Goal: Task Accomplishment & Management: Manage account settings

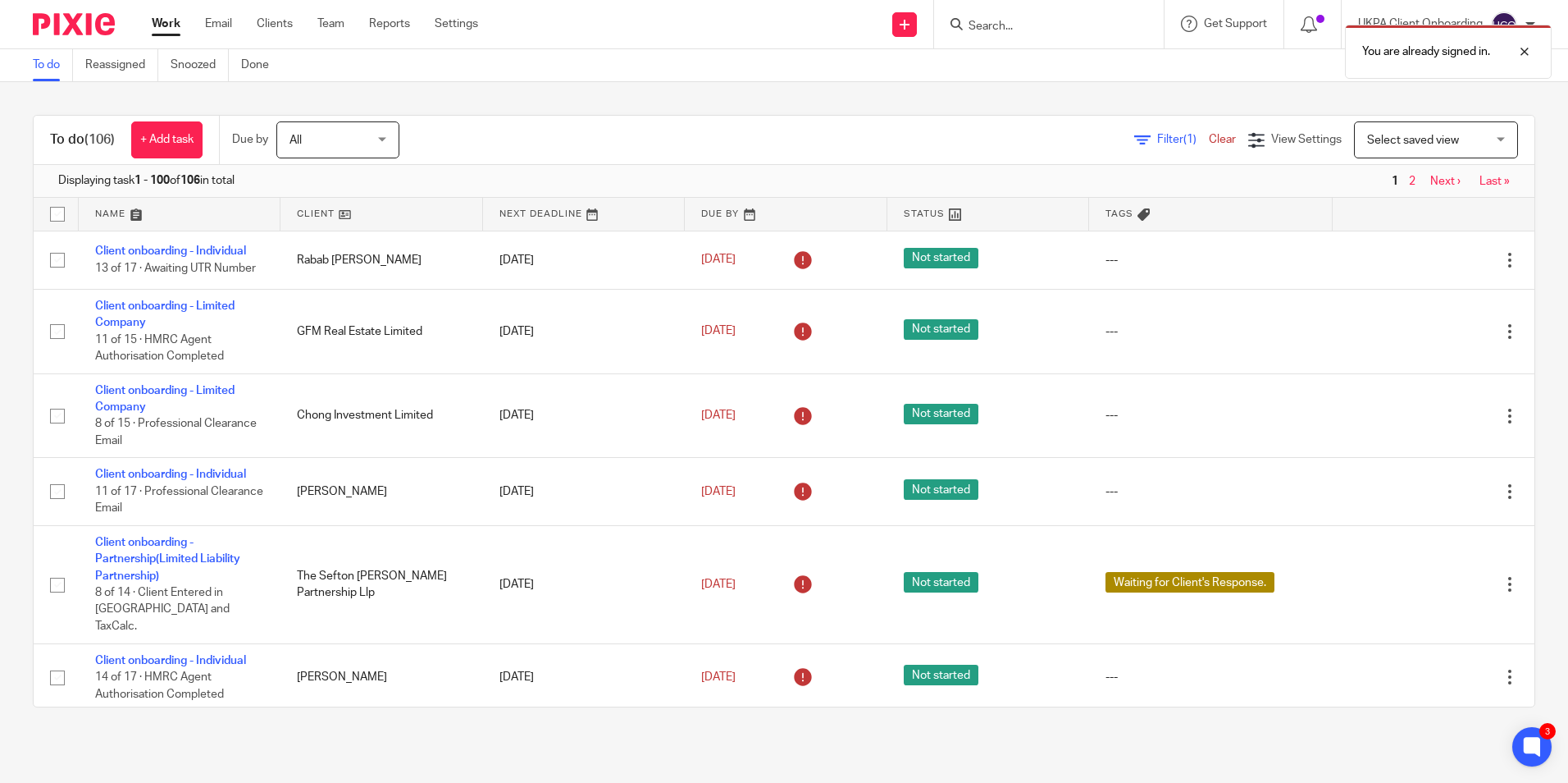
scroll to position [574, 0]
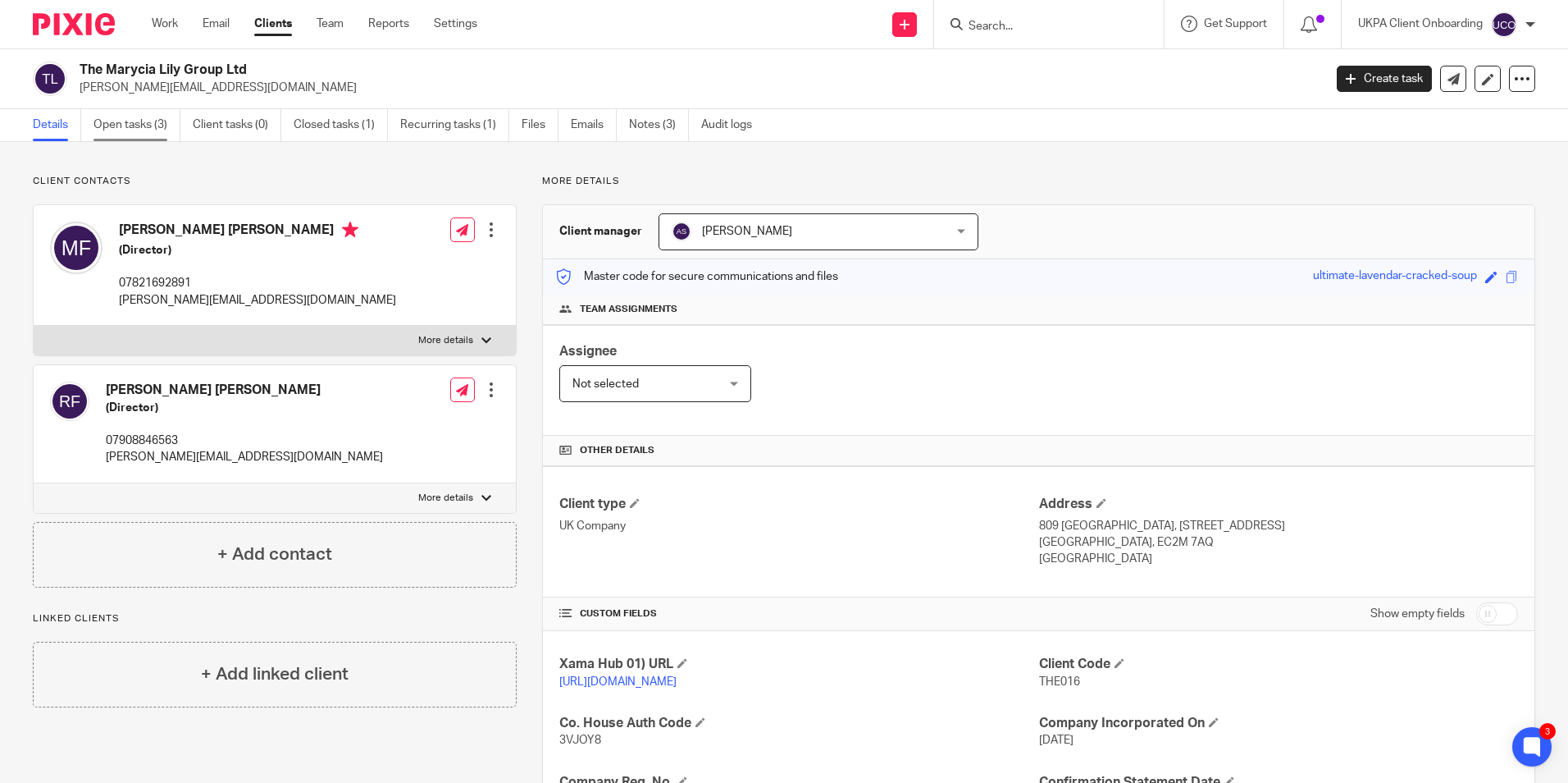
click at [147, 128] on link "Open tasks (3)" at bounding box center [137, 125] width 87 height 32
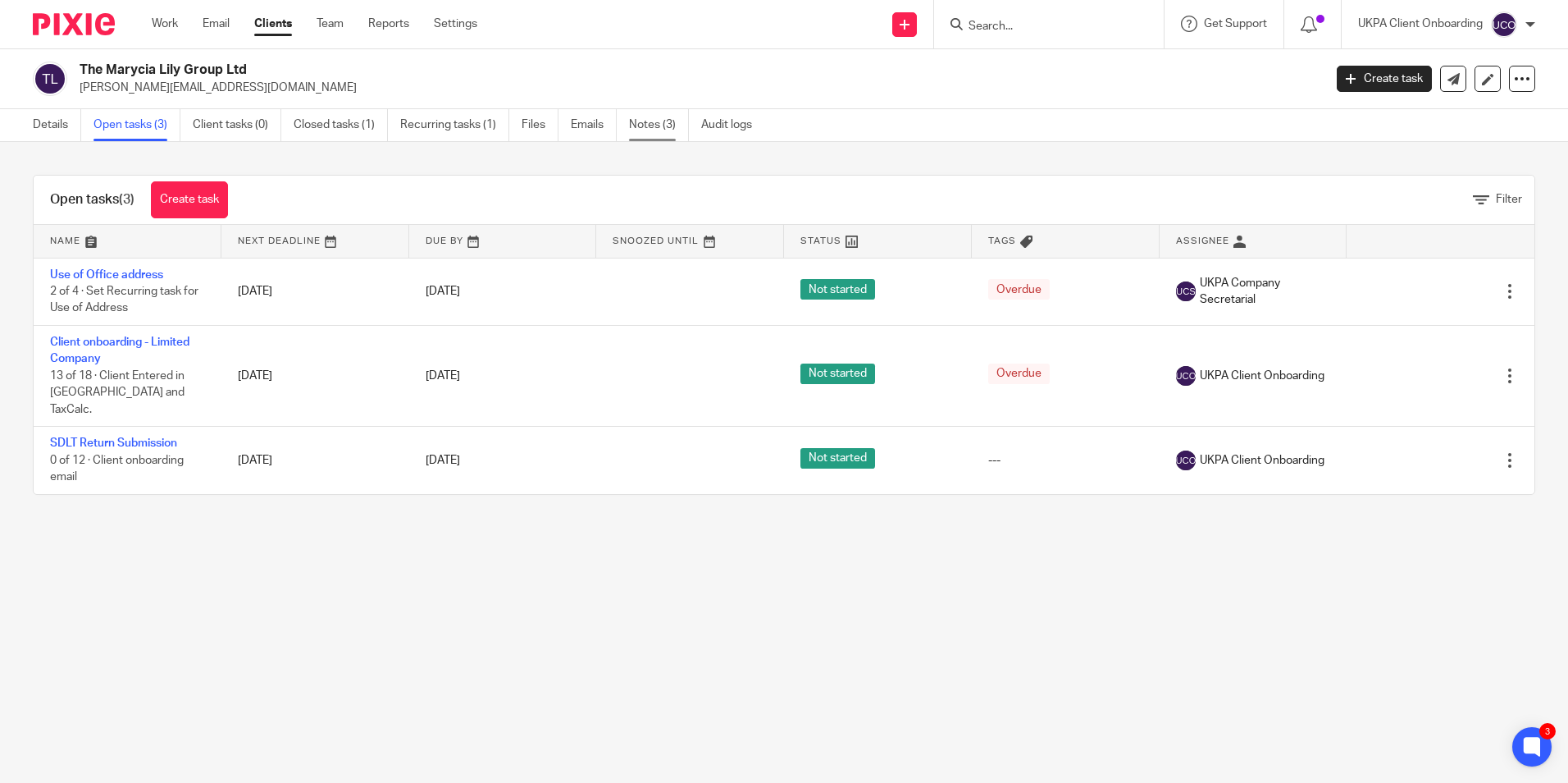
click at [649, 124] on link "Notes (3)" at bounding box center [659, 125] width 60 height 32
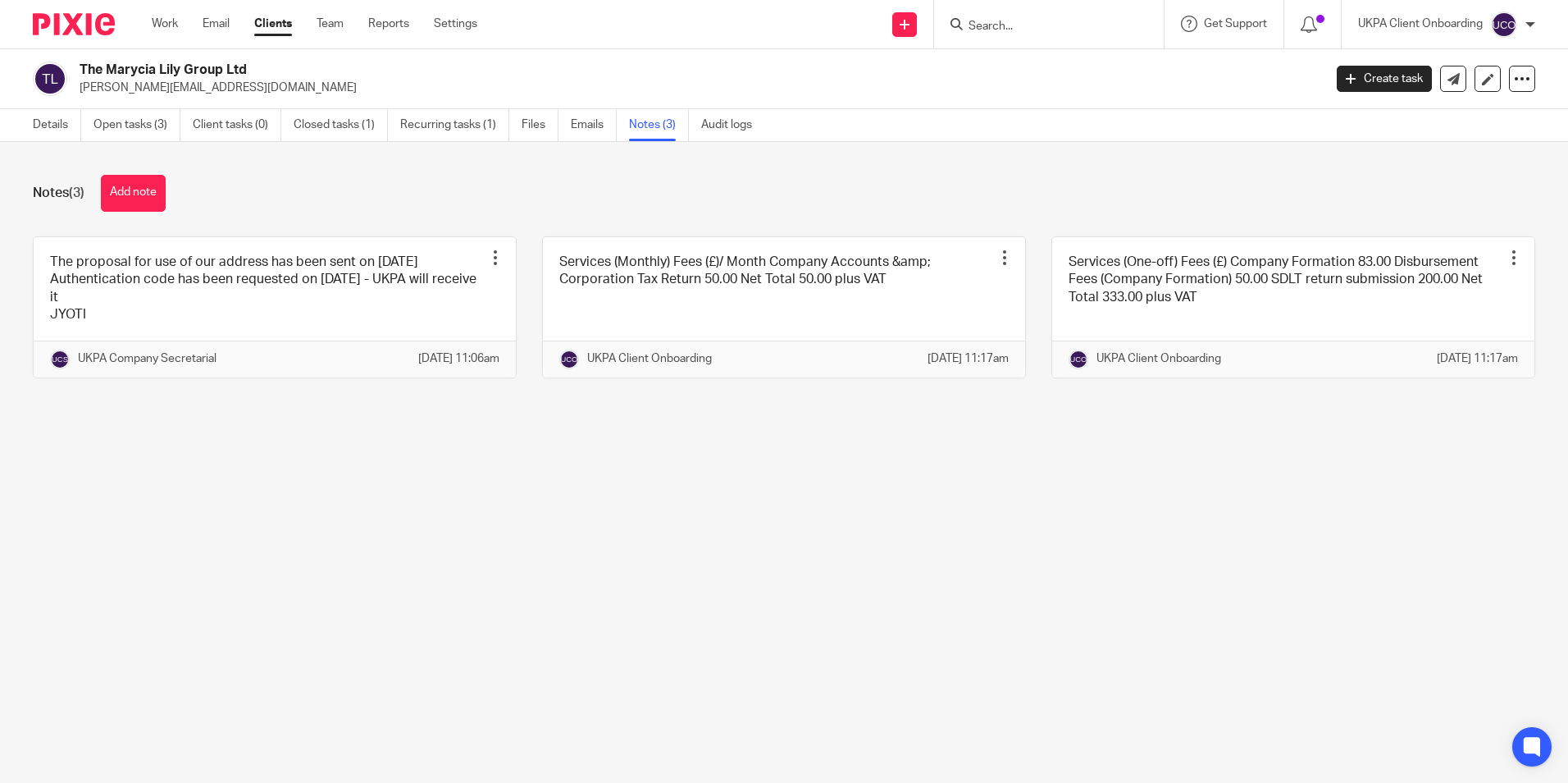
click at [201, 91] on p "[PERSON_NAME][EMAIL_ADDRESS][DOMAIN_NAME]" at bounding box center [695, 88] width 1233 height 16
click at [201, 91] on p "monique_letoya@hotmail.com" at bounding box center [695, 88] width 1233 height 16
copy main "monique_letoya@hotmail.com Create task Update from Companies House Export data …"
click at [165, 18] on link "Work" at bounding box center [165, 24] width 26 height 16
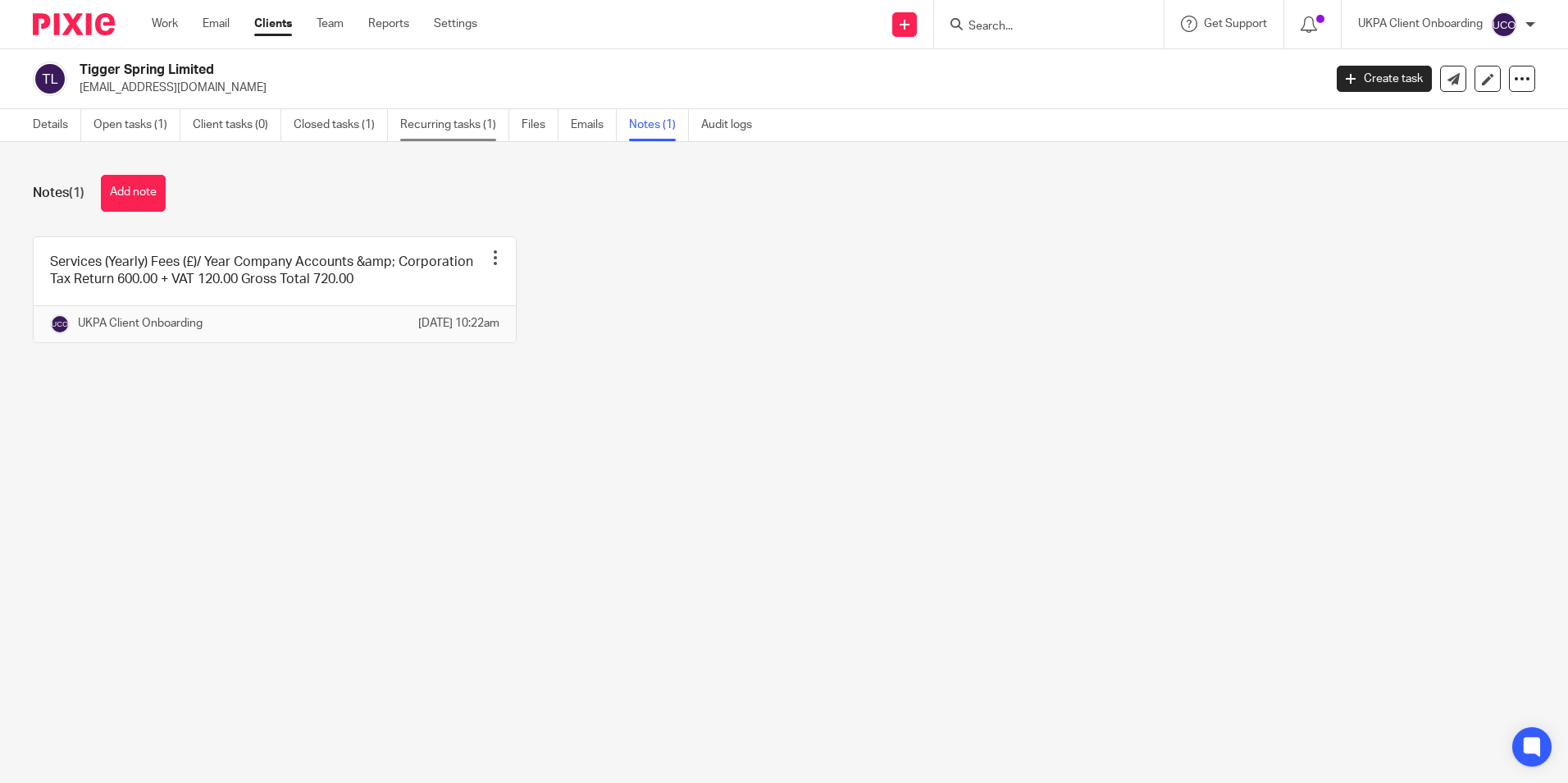
click at [429, 126] on link "Recurring tasks (1)" at bounding box center [455, 125] width 109 height 32
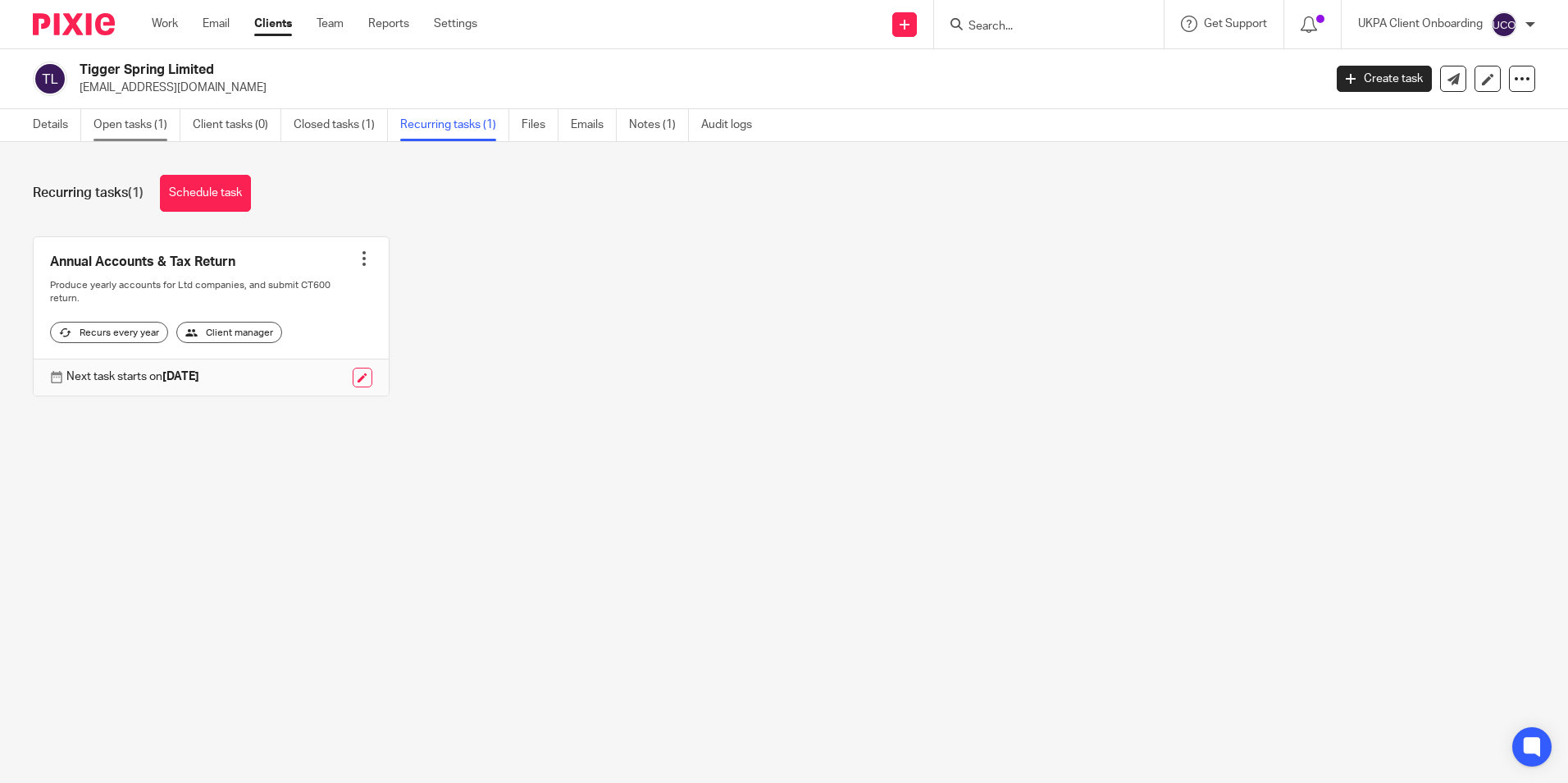
click at [105, 129] on link "Open tasks (1)" at bounding box center [137, 125] width 87 height 32
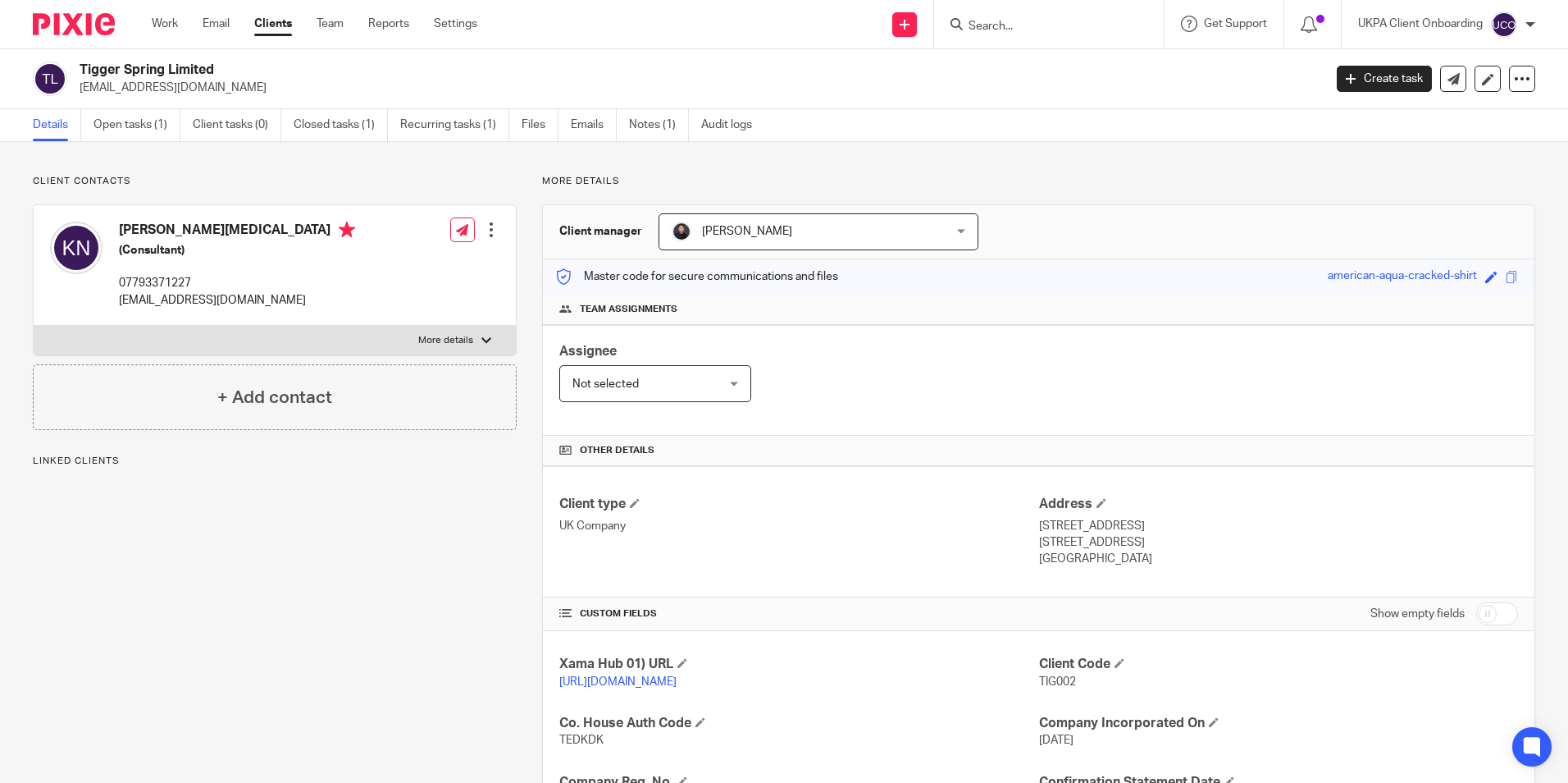
scroll to position [276, 0]
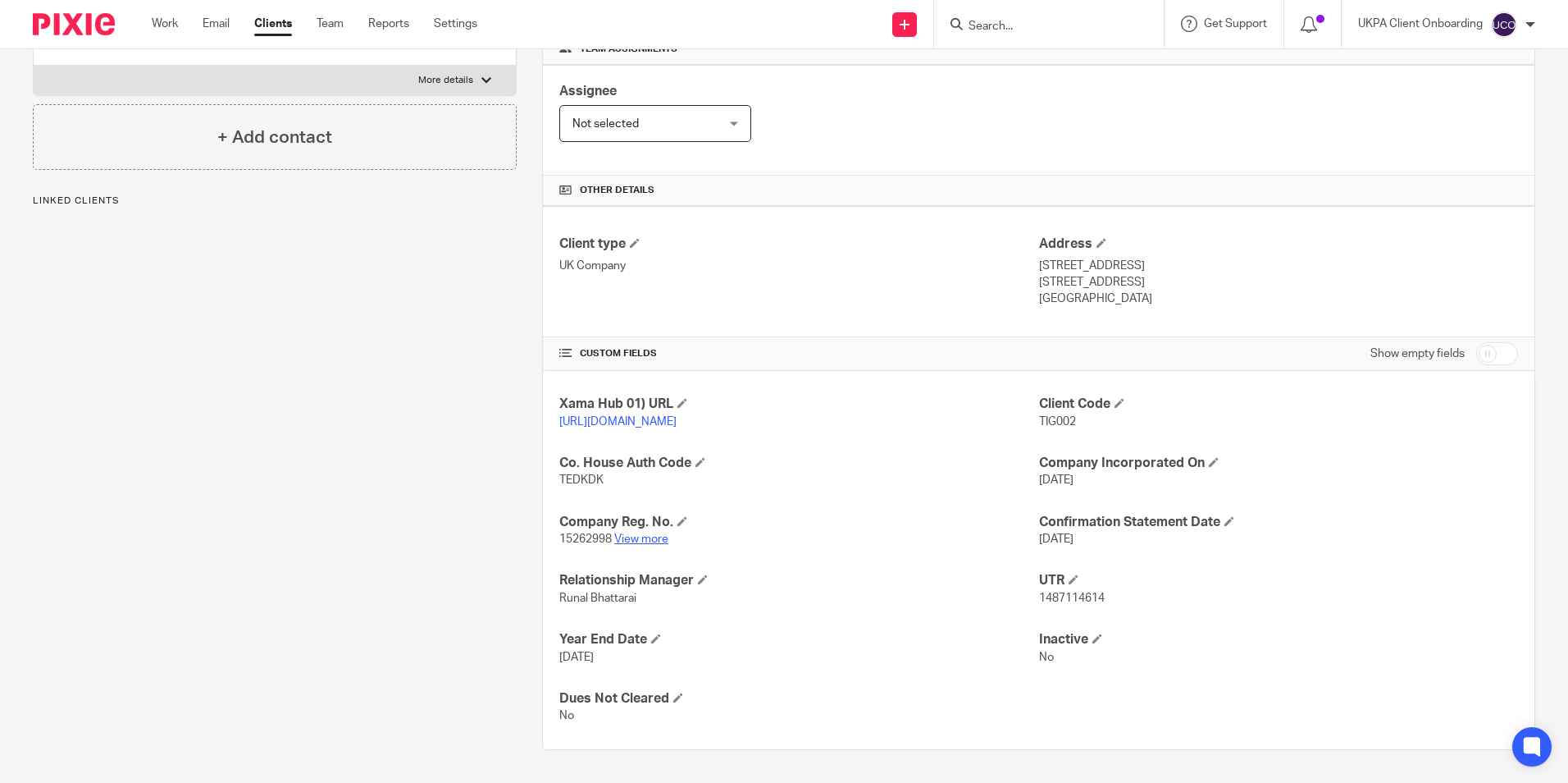
click at [643, 535] on link "View more" at bounding box center [641, 539] width 54 height 12
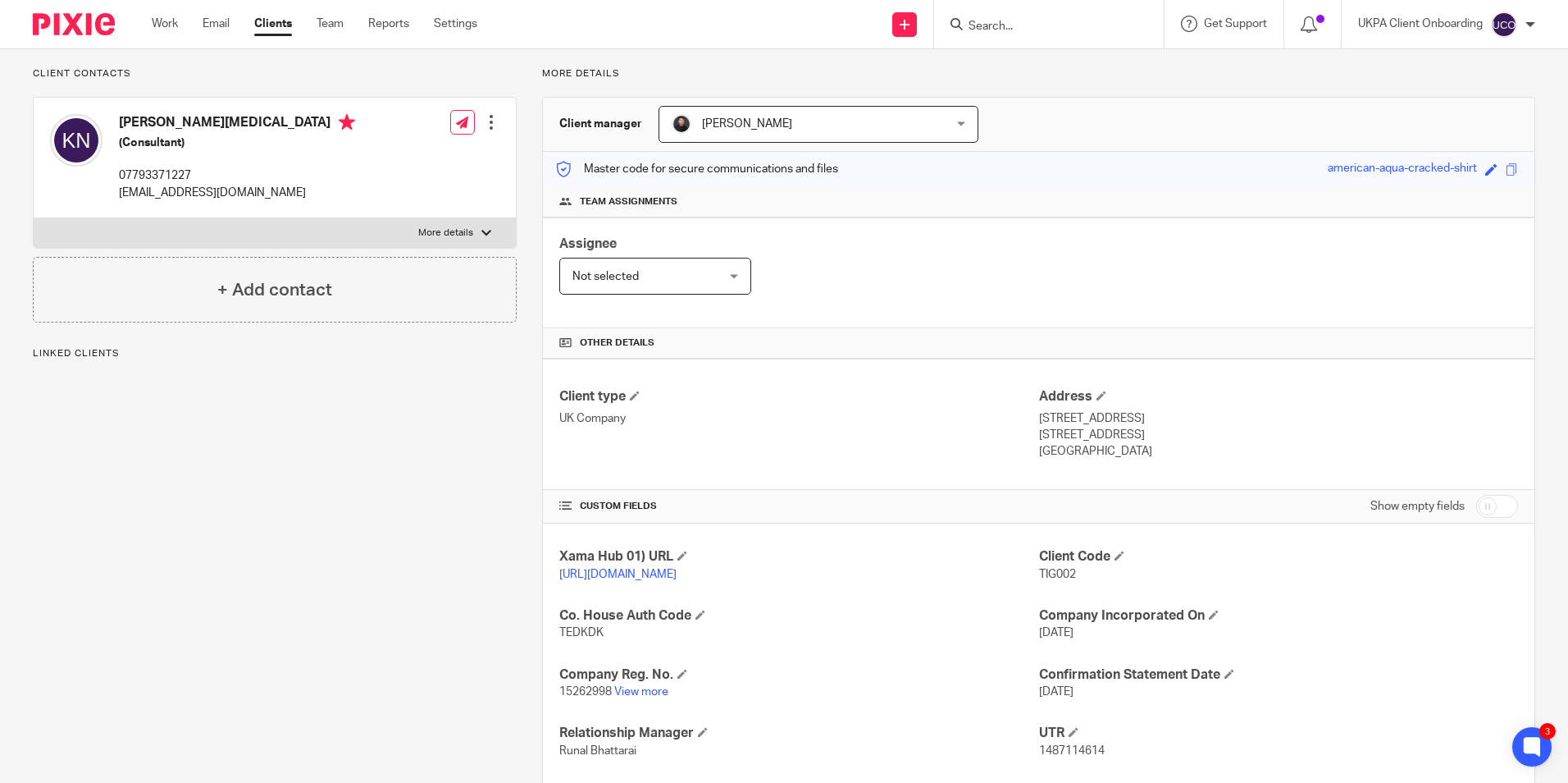
scroll to position [0, 0]
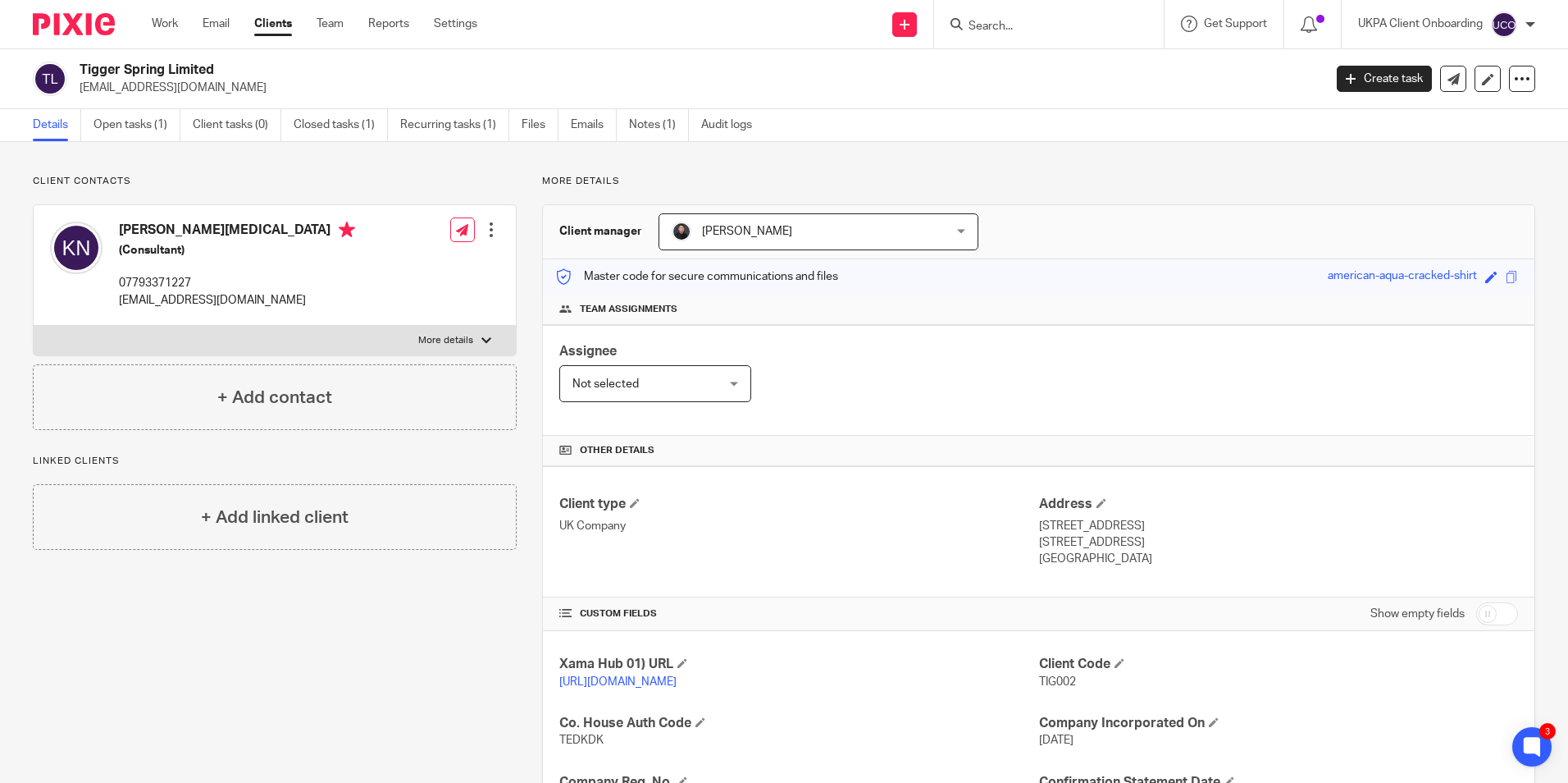
click at [1008, 31] on input "Search" at bounding box center [1040, 27] width 148 height 15
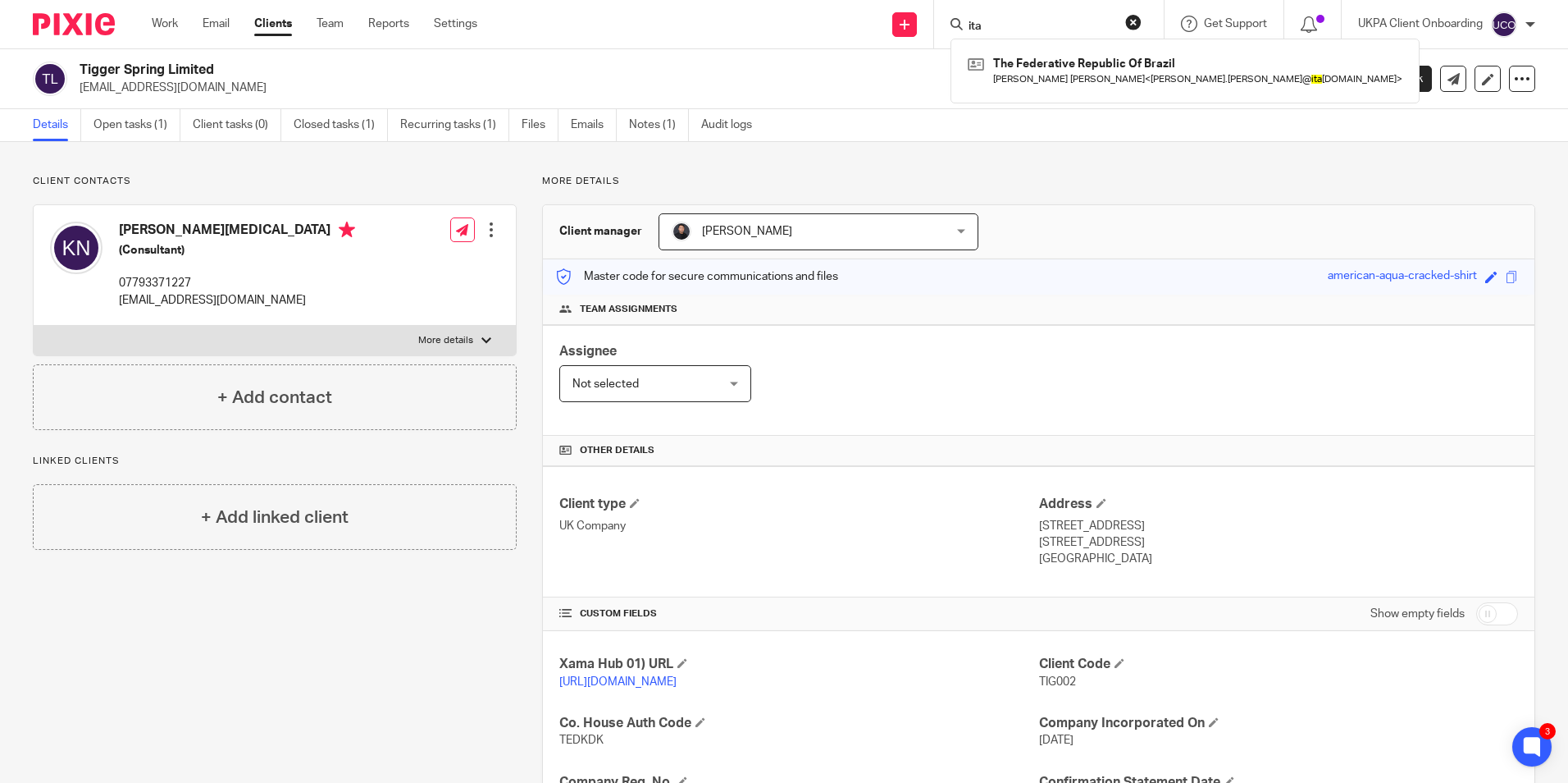
type input "ita"
